Goal: Task Accomplishment & Management: Manage account settings

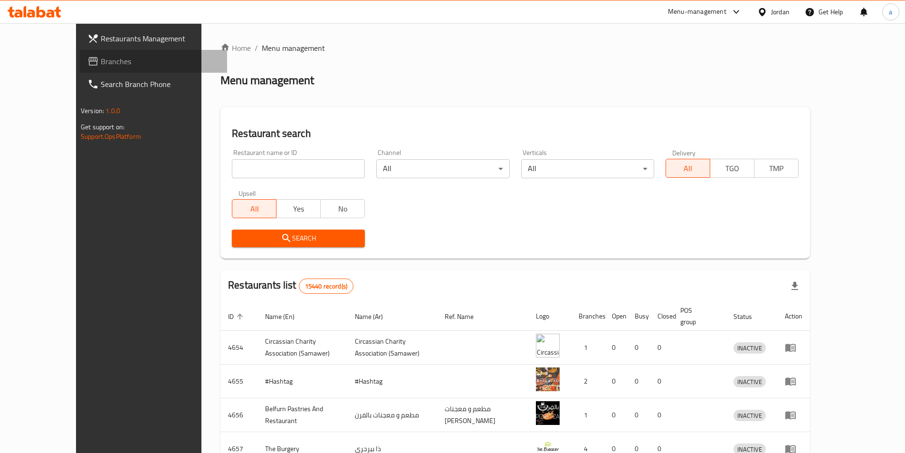
click at [101, 58] on span "Branches" at bounding box center [160, 61] width 119 height 11
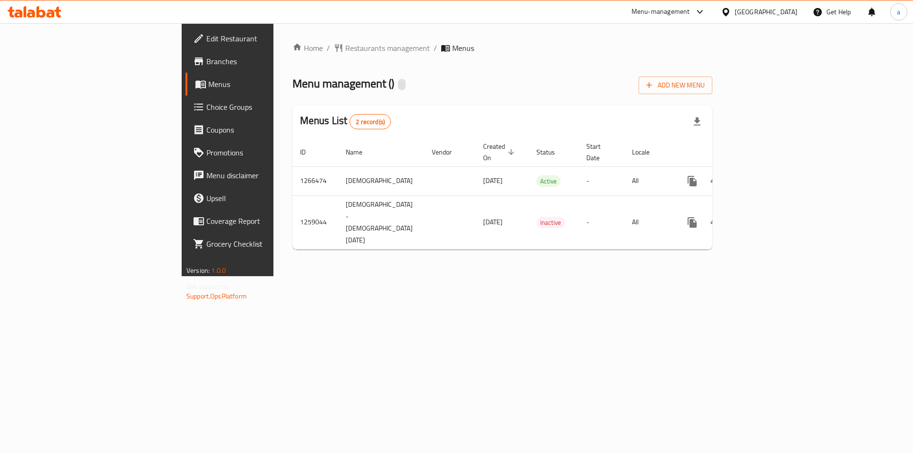
click at [206, 110] on span "Choice Groups" at bounding box center [266, 106] width 120 height 11
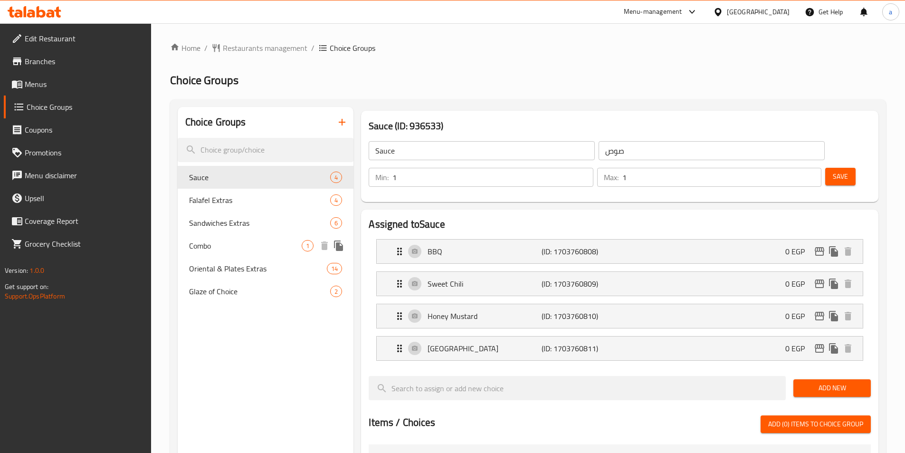
click at [227, 249] on span "Combo" at bounding box center [245, 245] width 113 height 11
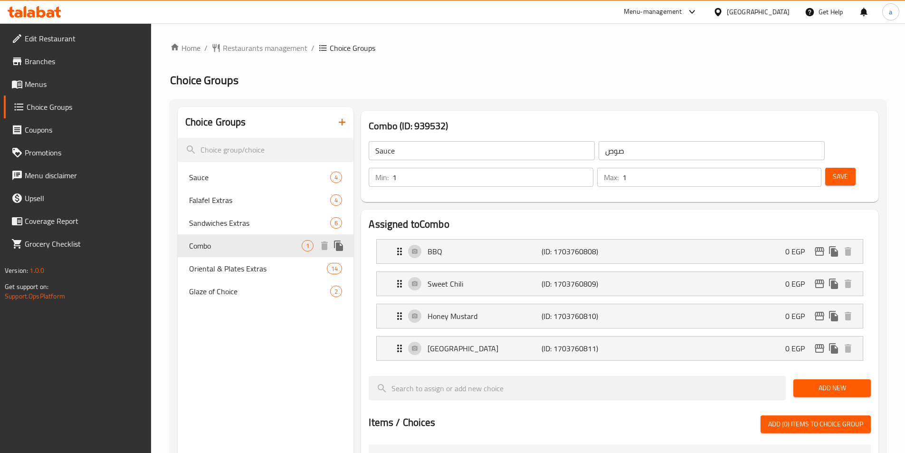
type input "Combo"
type input "كومبو"
type input "0"
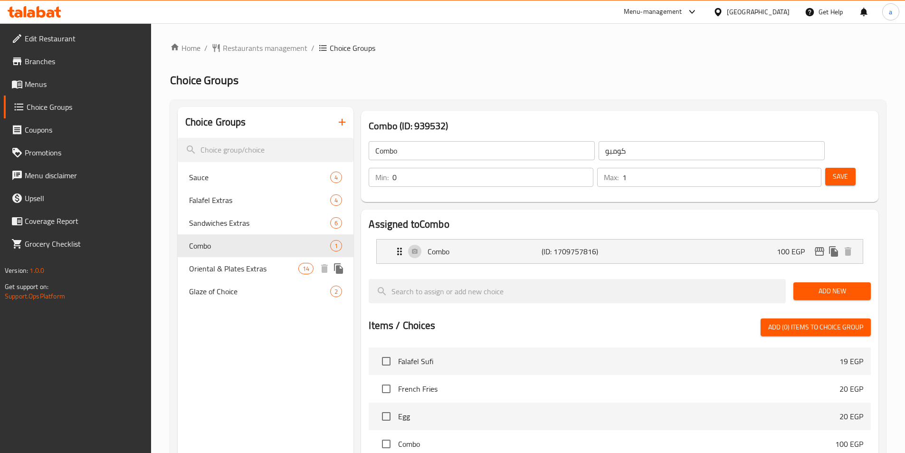
click at [232, 267] on span "Oriental & Plates Extras" at bounding box center [244, 268] width 110 height 11
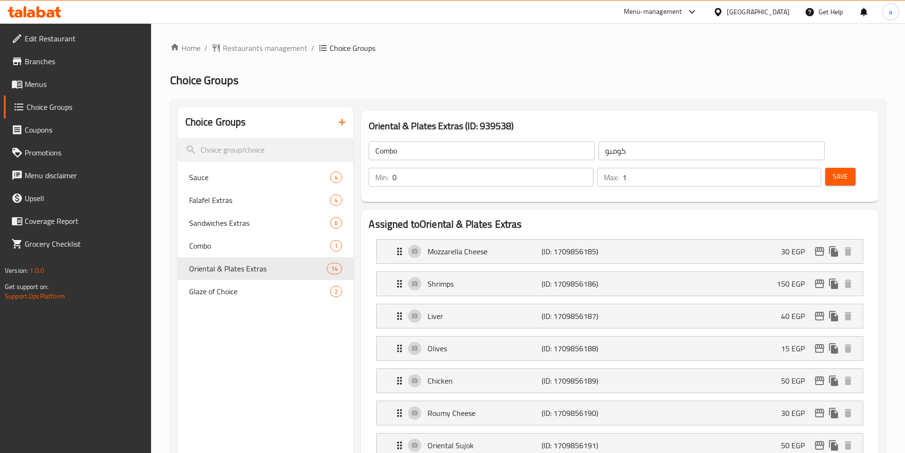
type input "Oriental & Plates Extras"
type input "أضافات الشرقي والاطباق"
type input "3"
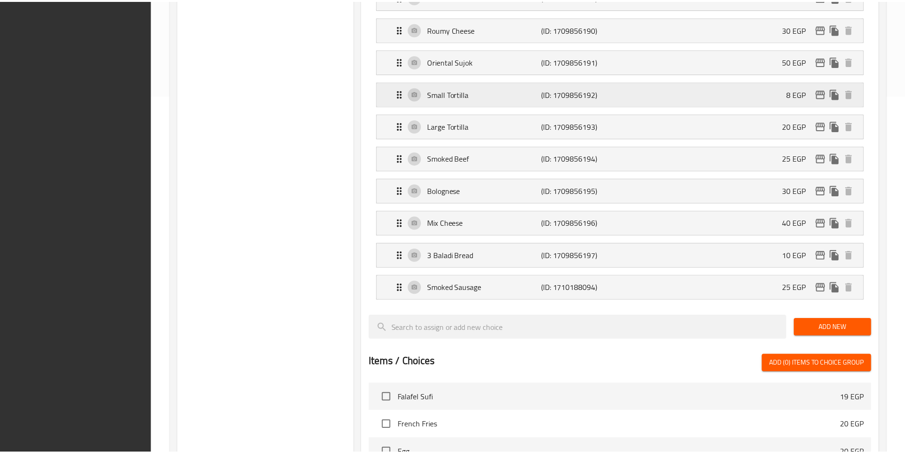
scroll to position [661, 0]
